Goal: Information Seeking & Learning: Learn about a topic

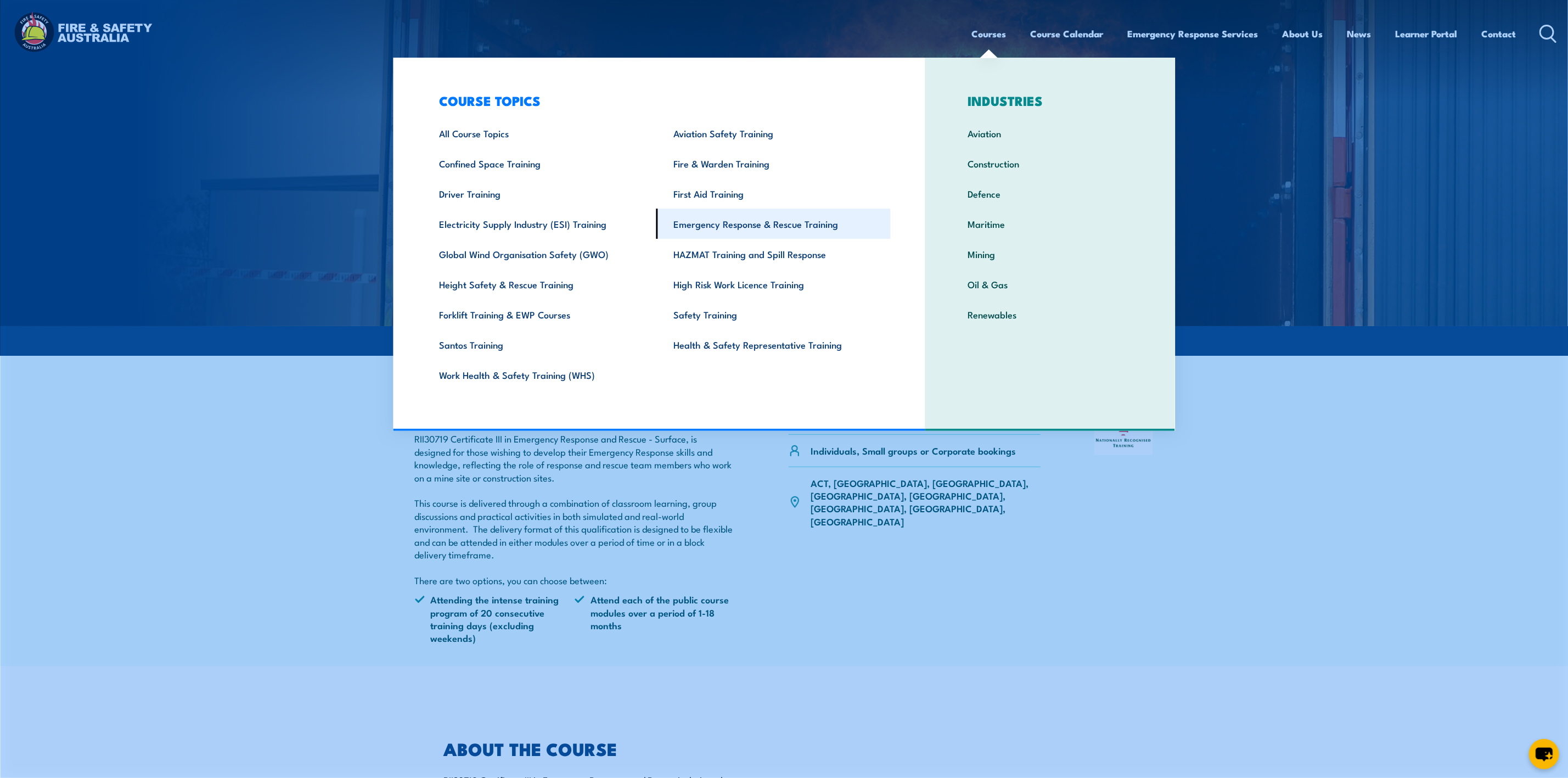
click at [725, 222] on link "Emergency Response & Rescue Training" at bounding box center [773, 224] width 234 height 30
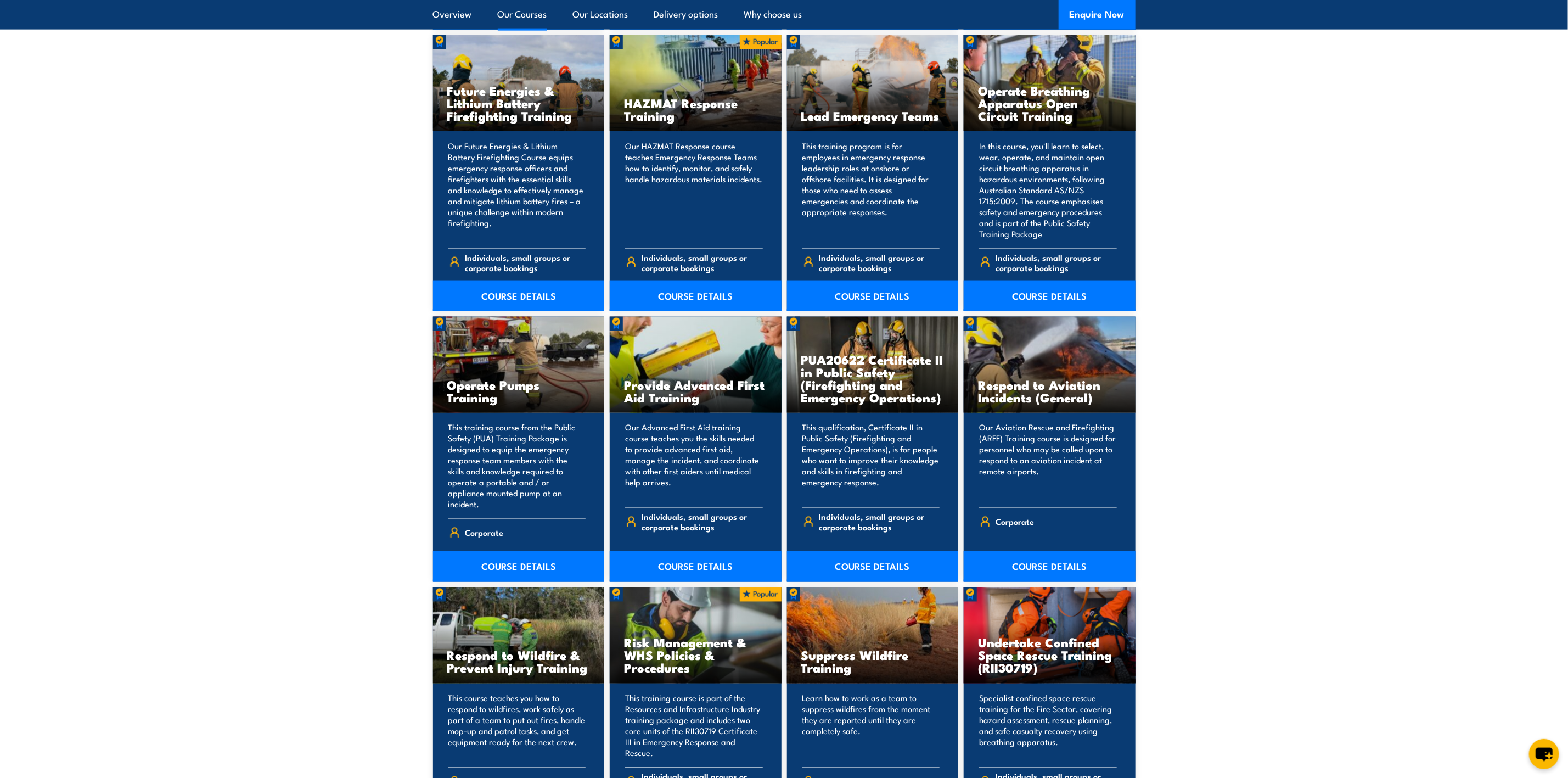
scroll to position [1152, 0]
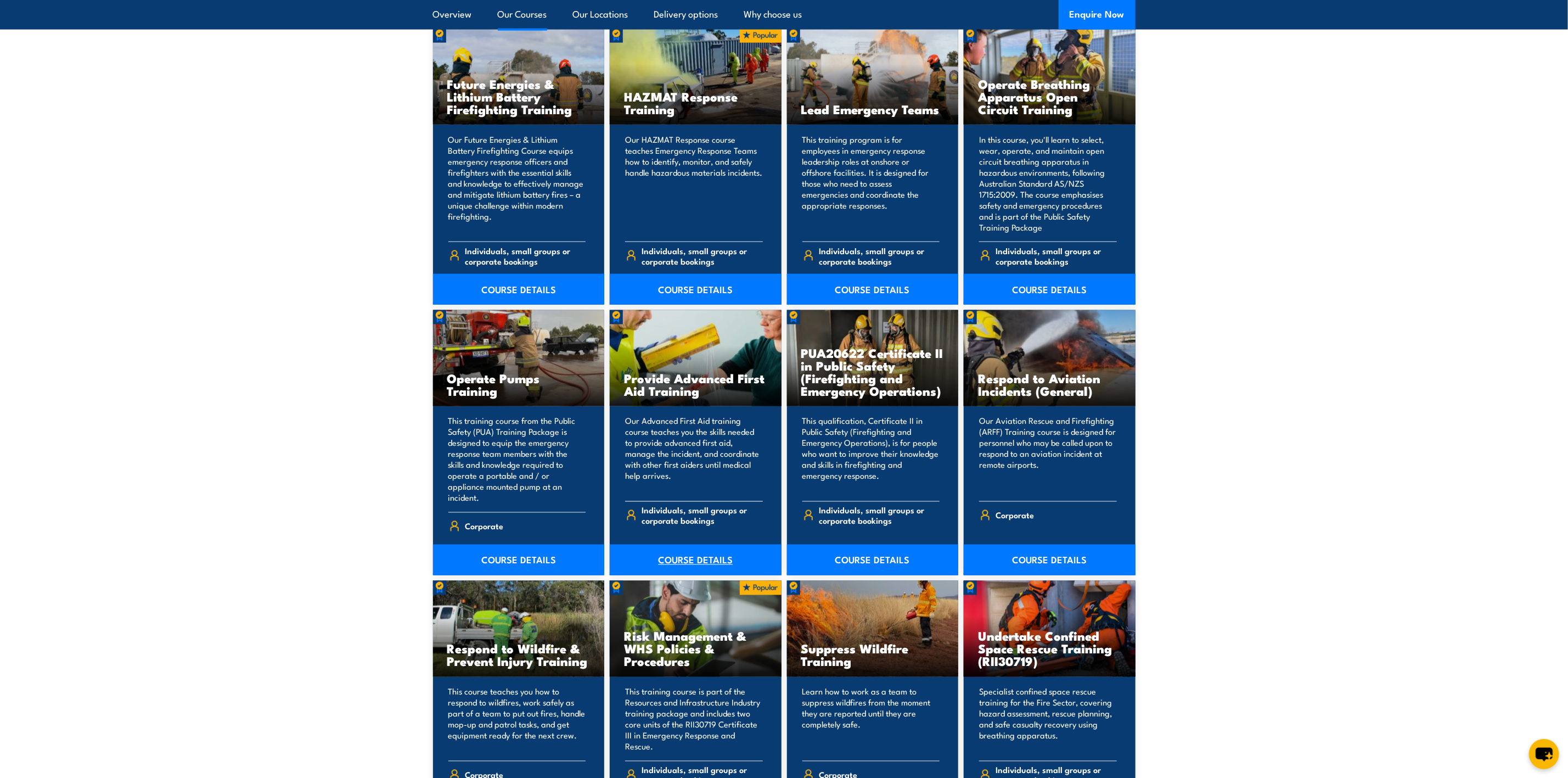
click at [674, 547] on link "COURSE DETAILS" at bounding box center [696, 559] width 172 height 30
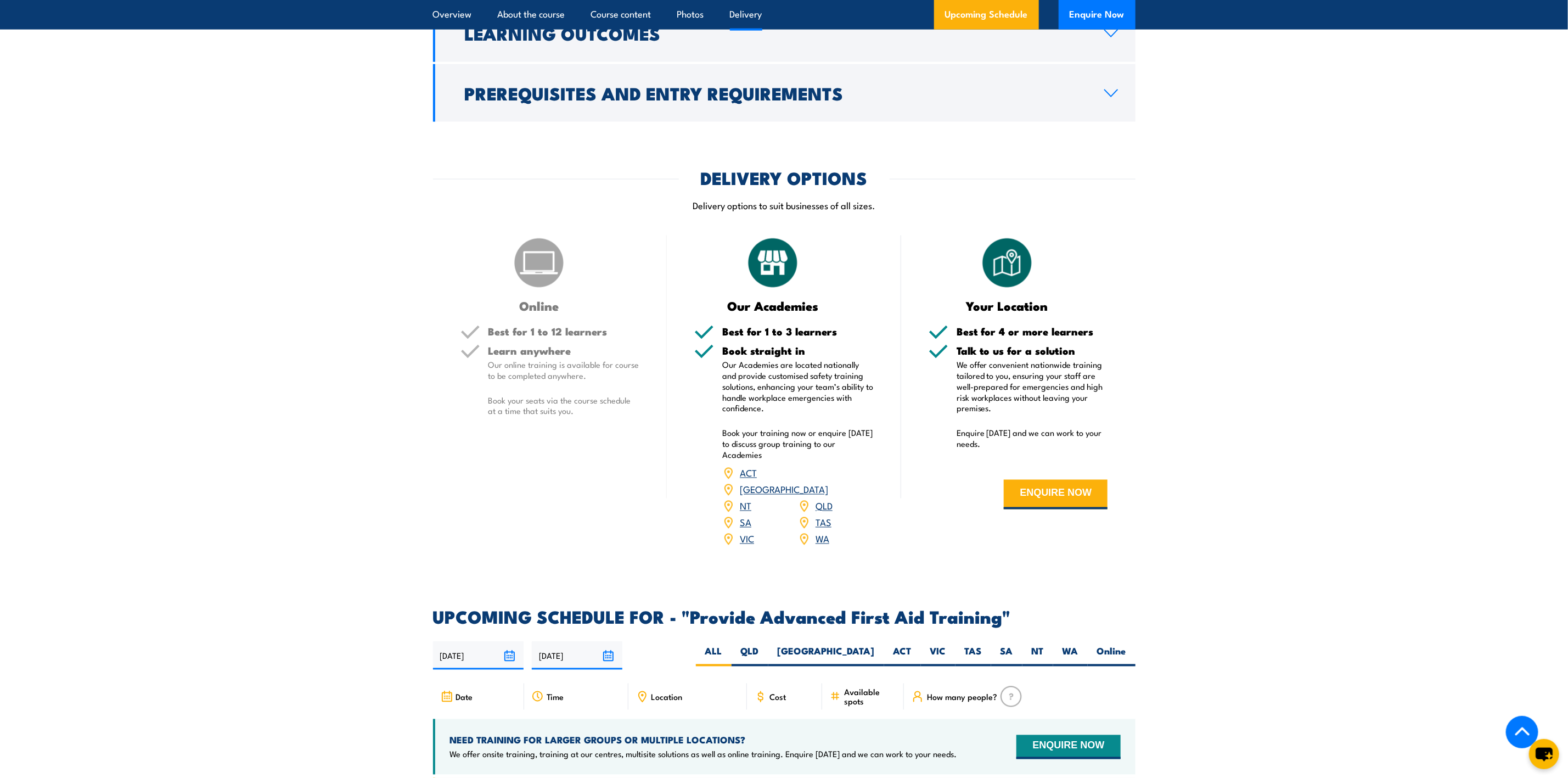
scroll to position [1482, 0]
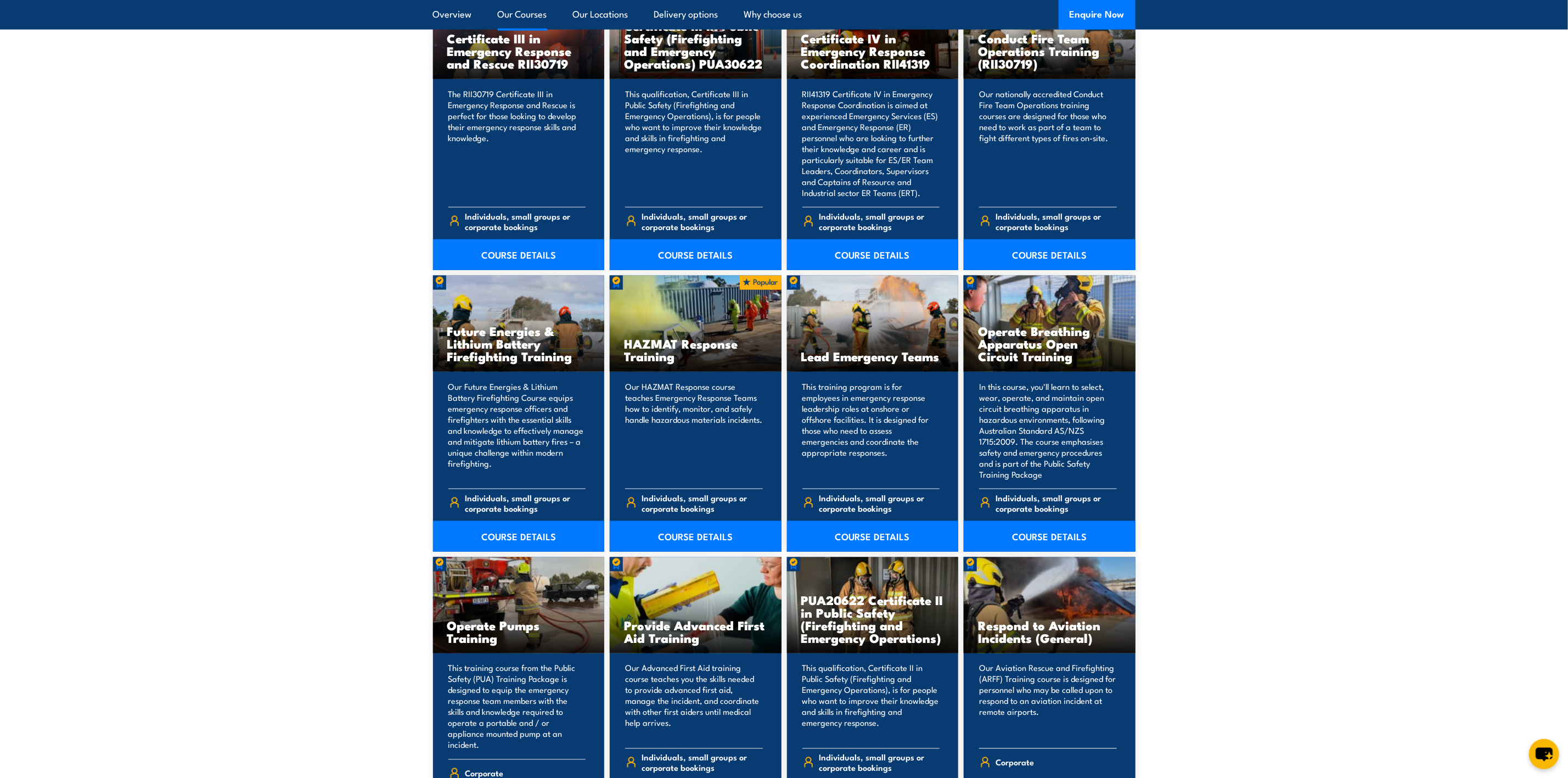
scroll to position [988, 0]
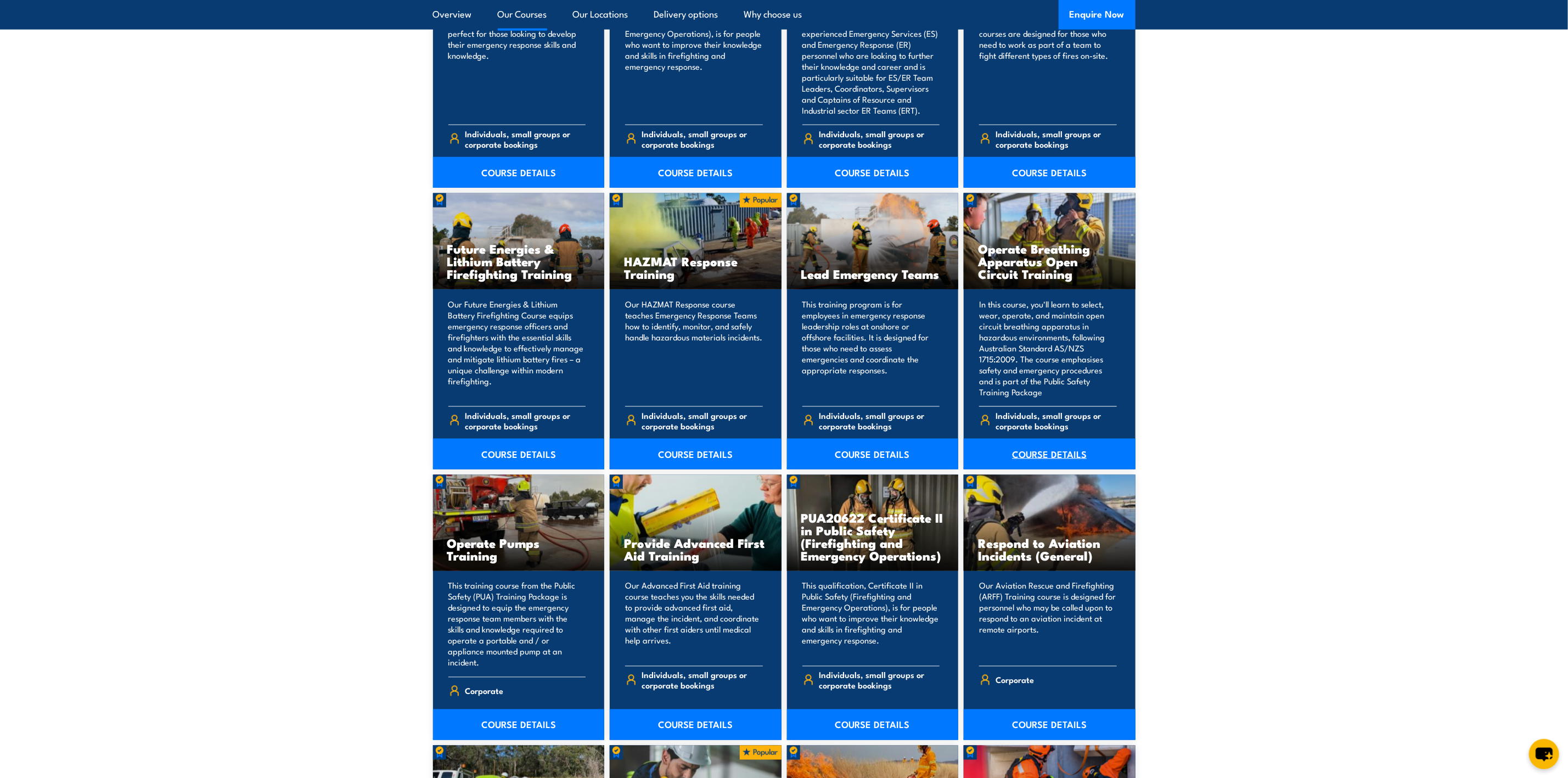
click at [1077, 448] on link "COURSE DETAILS" at bounding box center [1049, 454] width 172 height 30
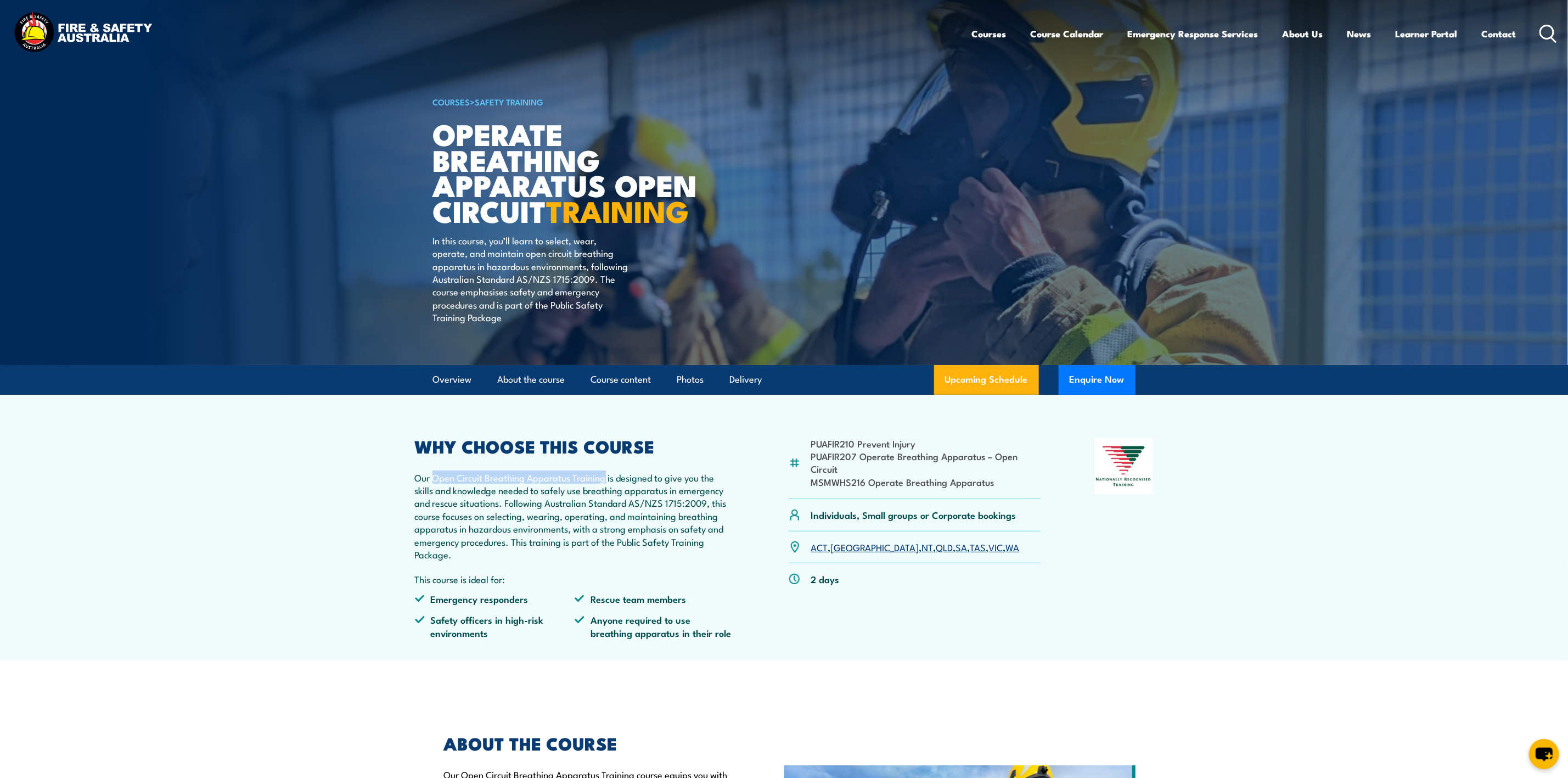
drag, startPoint x: 435, startPoint y: 478, endPoint x: 606, endPoint y: 477, distance: 171.0
click at [606, 477] on p "Our Open Circuit Breathing Apparatus Training is designed to give you the skill…" at bounding box center [575, 516] width 321 height 90
copy p "Open Circuit Breathing Apparatus Training"
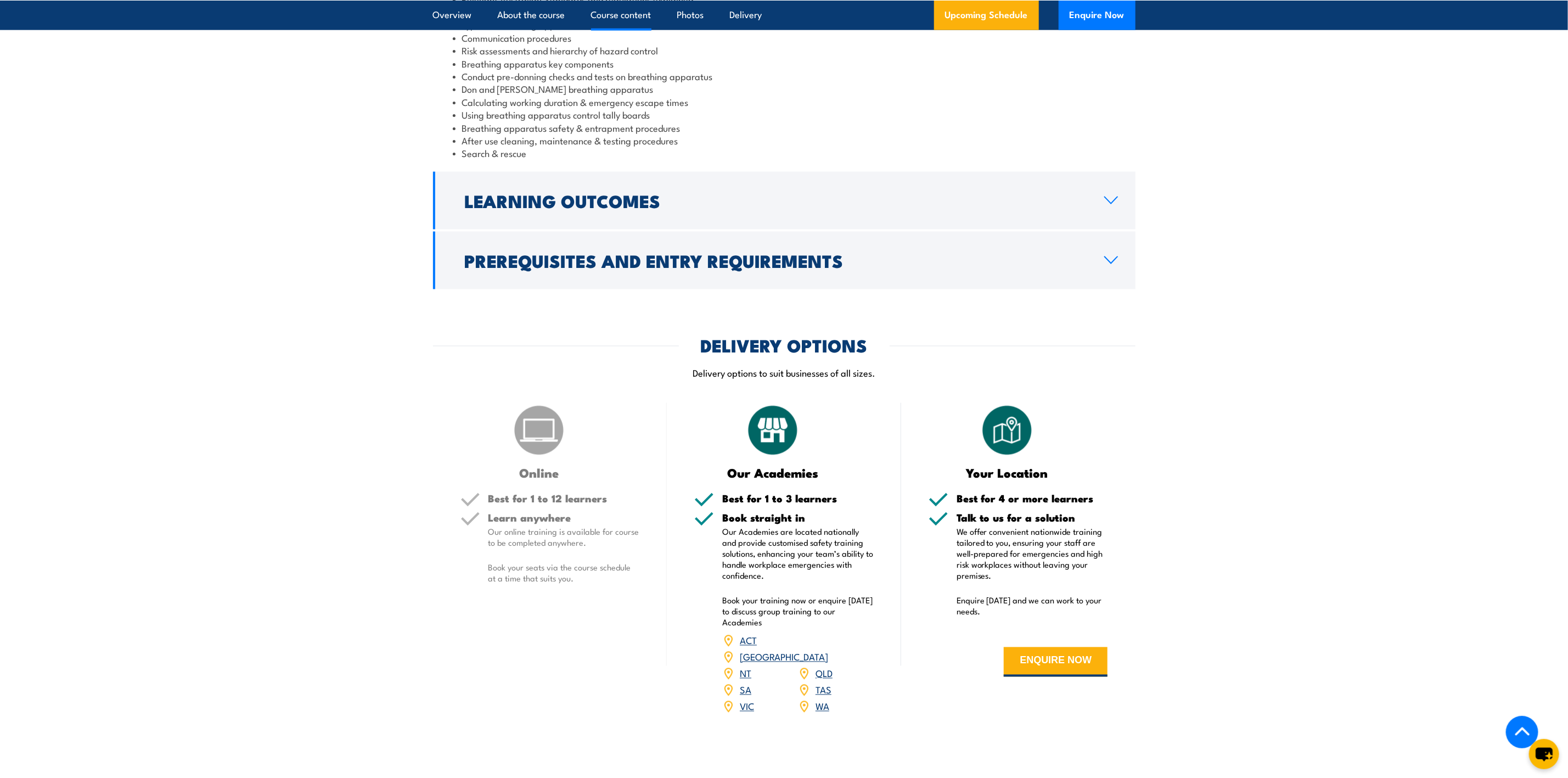
scroll to position [1647, 0]
